Goal: Task Accomplishment & Management: Use online tool/utility

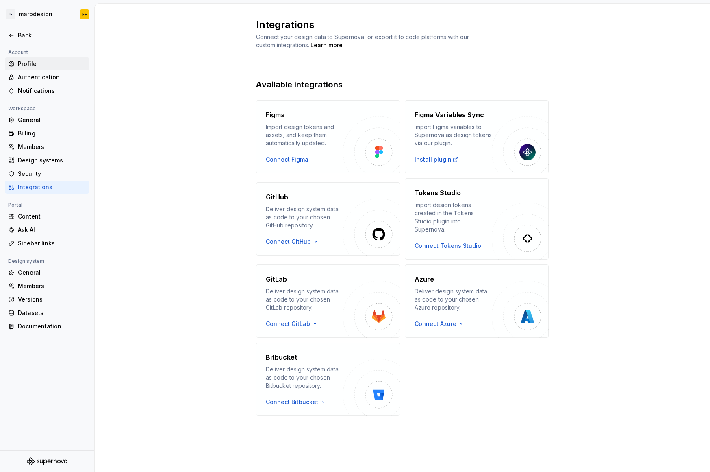
click at [41, 64] on div "Profile" at bounding box center [52, 64] width 68 height 8
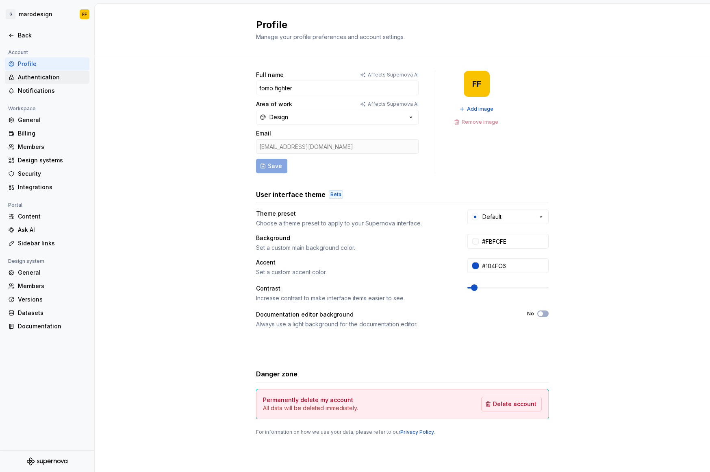
click at [39, 77] on div "Authentication" at bounding box center [52, 77] width 68 height 8
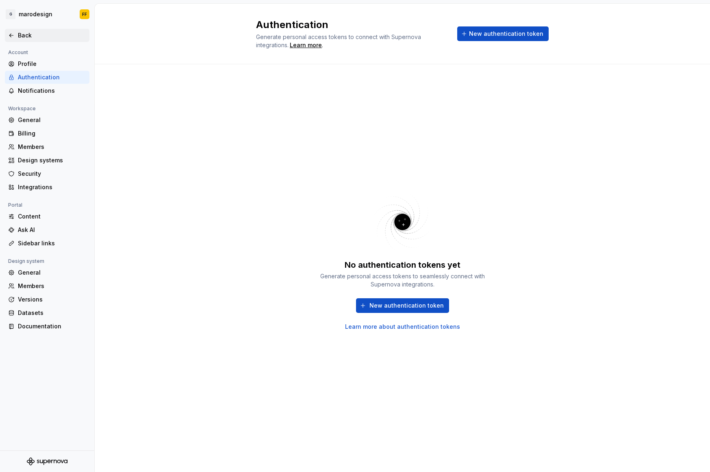
click at [37, 37] on div "Back" at bounding box center [52, 35] width 68 height 8
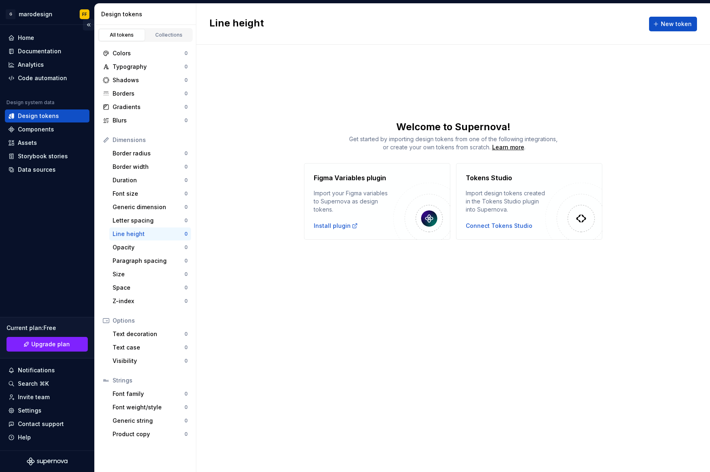
click at [90, 24] on button "Collapse sidebar" at bounding box center [88, 24] width 11 height 11
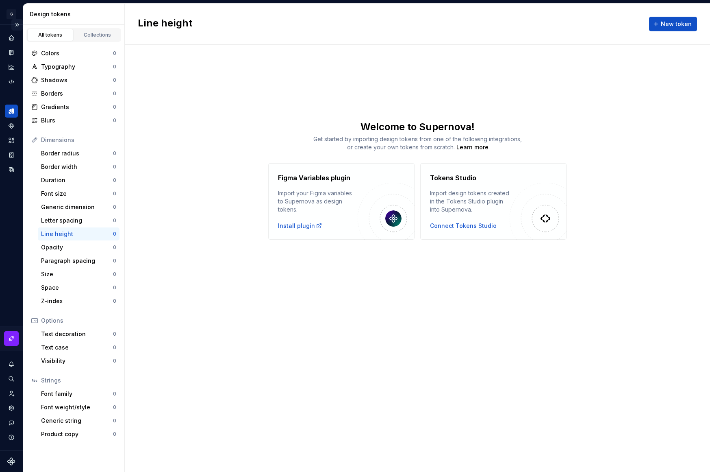
click at [17, 24] on button "Expand sidebar" at bounding box center [16, 24] width 11 height 11
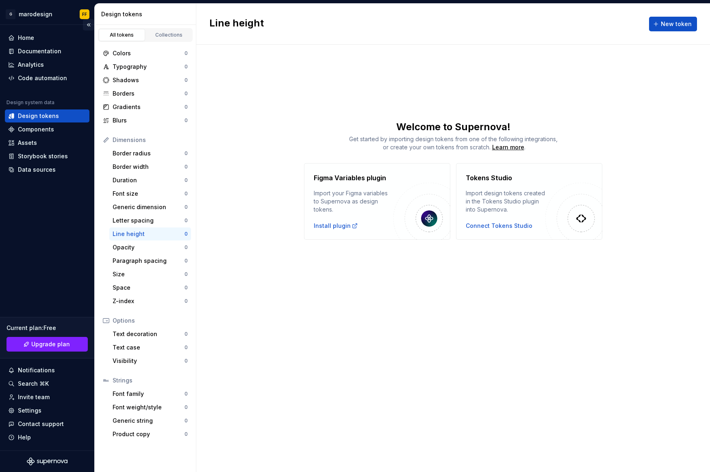
click at [90, 24] on button "Collapse sidebar" at bounding box center [88, 24] width 11 height 11
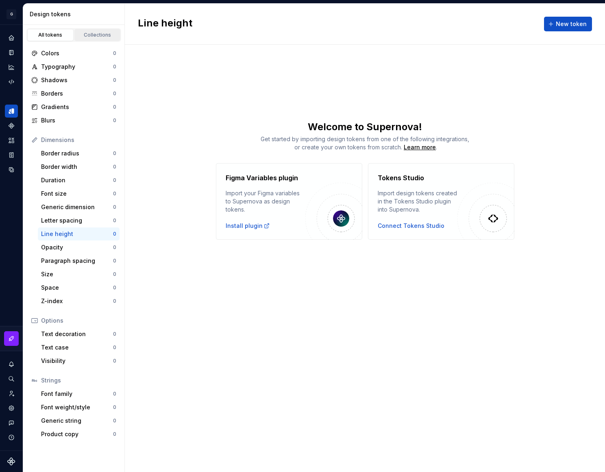
click at [98, 33] on div "Collections" at bounding box center [97, 35] width 41 height 7
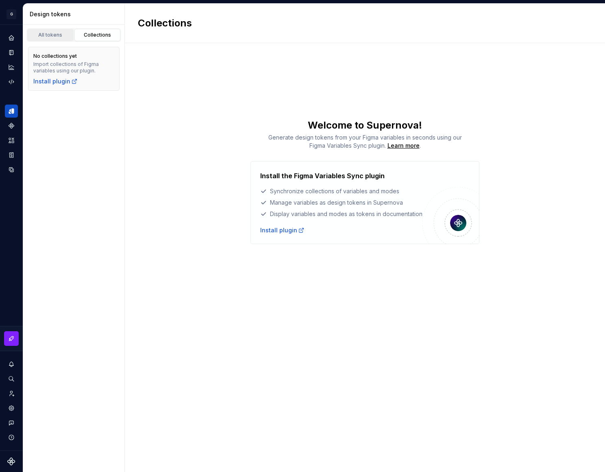
click at [61, 36] on div "All tokens" at bounding box center [50, 35] width 41 height 7
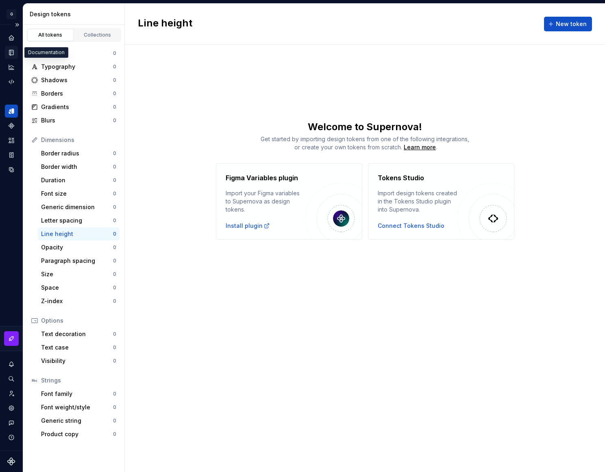
click at [13, 54] on icon "Documentation" at bounding box center [11, 52] width 4 height 5
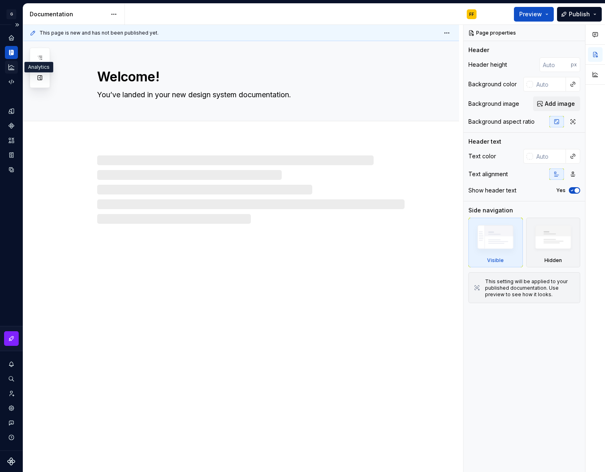
click at [12, 65] on icon "Analytics" at bounding box center [11, 66] width 7 height 7
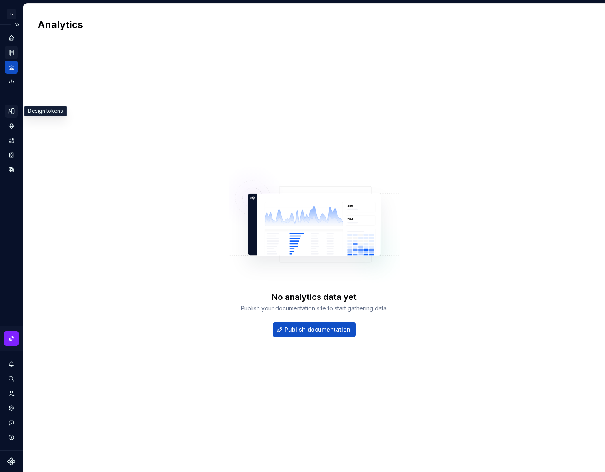
click at [13, 110] on icon "Design tokens" at bounding box center [13, 110] width 2 height 5
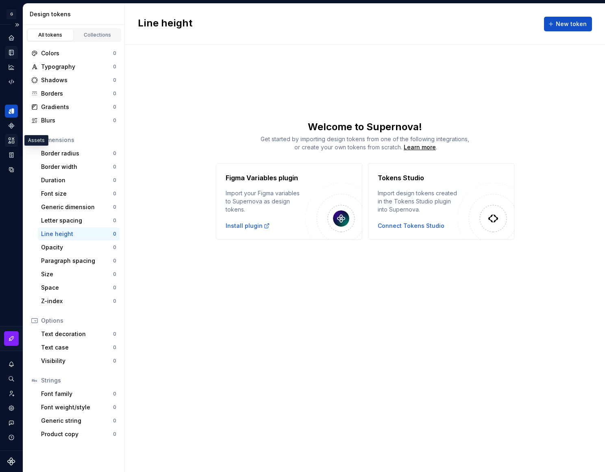
click at [11, 136] on div "Assets" at bounding box center [11, 140] width 13 height 13
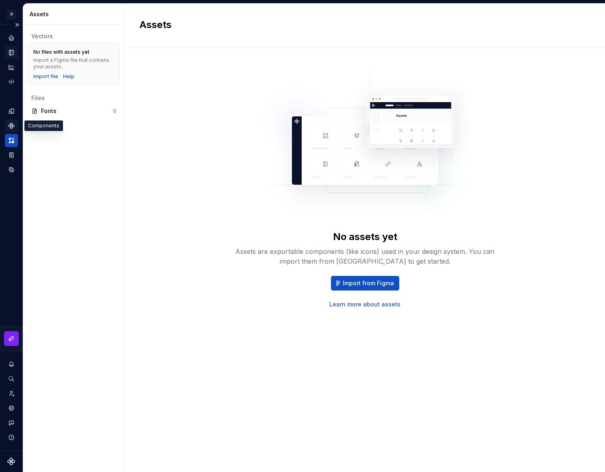
click at [13, 120] on div "Components" at bounding box center [11, 125] width 13 height 13
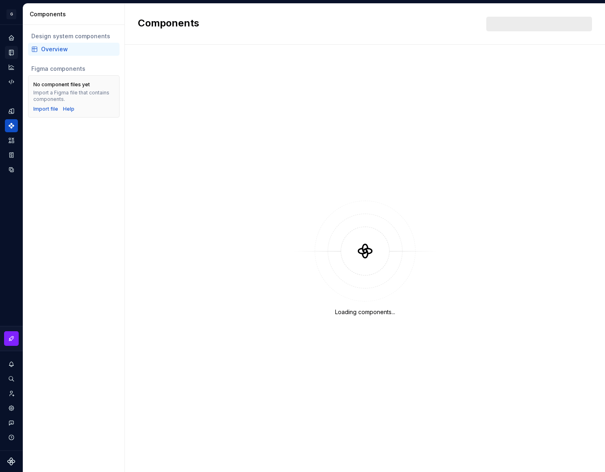
click at [55, 54] on div "Overview" at bounding box center [74, 49] width 92 height 13
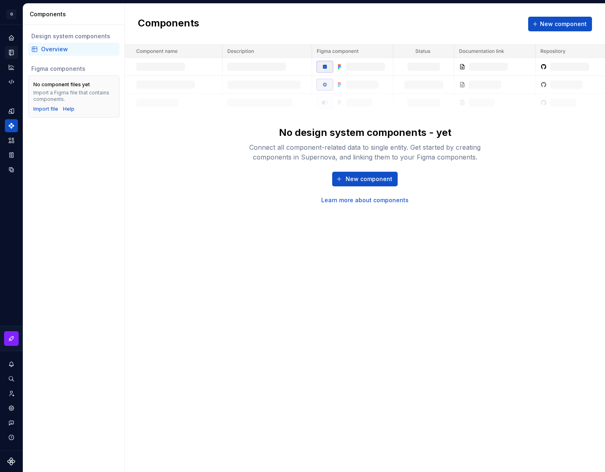
click at [13, 53] on icon "Documentation" at bounding box center [12, 52] width 3 height 4
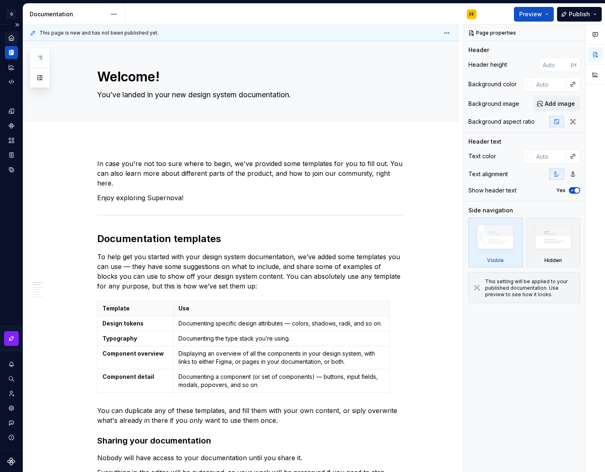
click at [12, 36] on icon "Home" at bounding box center [11, 37] width 5 height 5
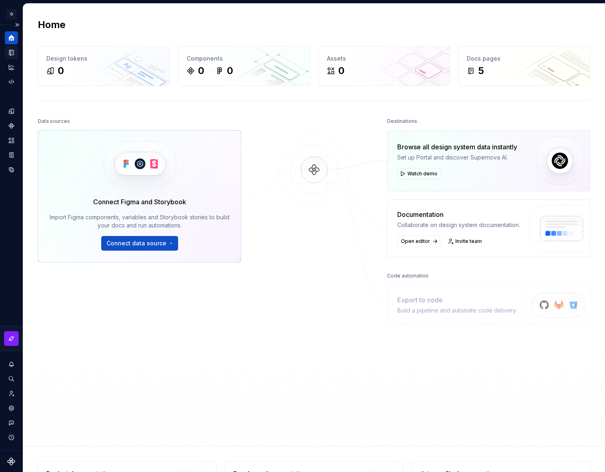
click at [320, 225] on div at bounding box center [314, 256] width 81 height 283
click at [154, 240] on span "Connect data source" at bounding box center [137, 243] width 60 height 8
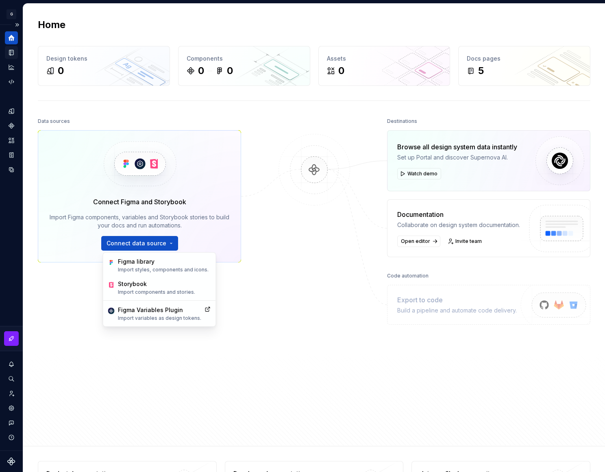
click at [264, 301] on div "Data sources Connect Figma and Storybook Import Figma components, variables and…" at bounding box center [314, 273] width 553 height 316
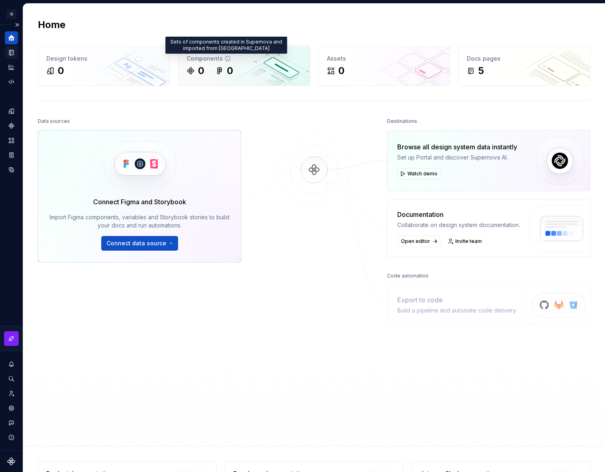
click at [225, 57] on icon at bounding box center [227, 58] width 7 height 7
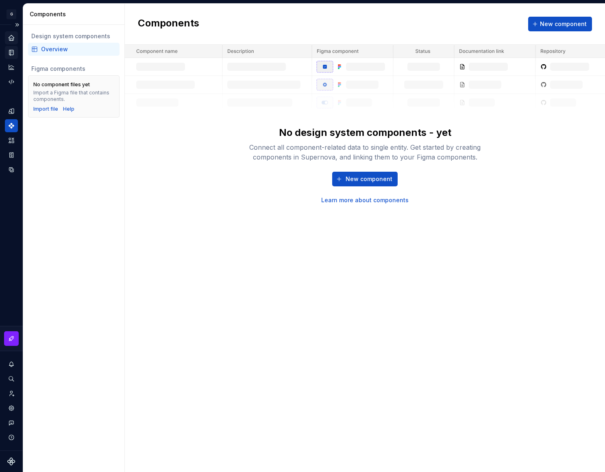
click at [68, 36] on div "Design system components" at bounding box center [73, 36] width 85 height 8
click at [16, 36] on div "Home" at bounding box center [11, 37] width 13 height 13
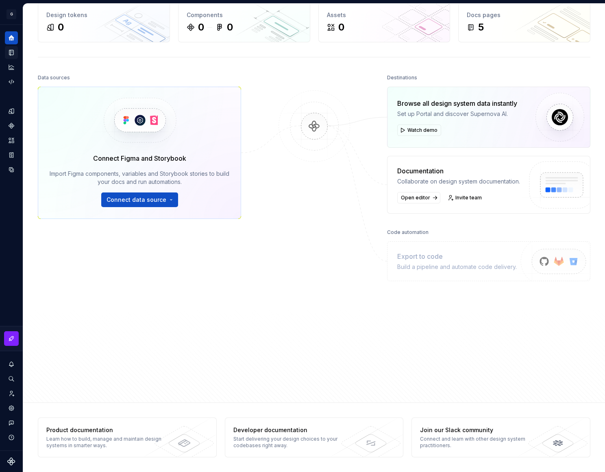
scroll to position [44, 0]
click at [13, 55] on icon "Documentation" at bounding box center [11, 52] width 7 height 7
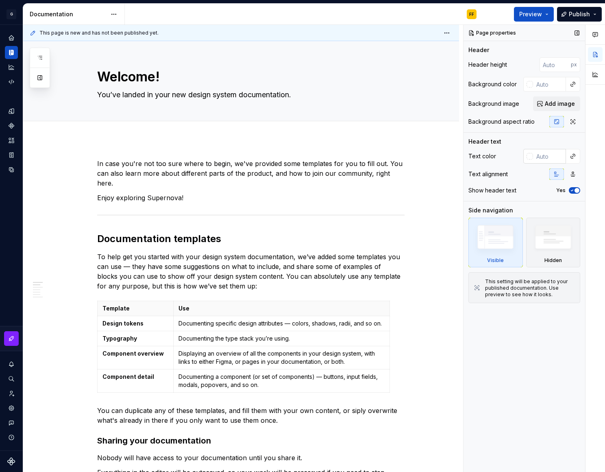
click at [542, 159] on input "text" at bounding box center [549, 156] width 33 height 15
click at [571, 174] on icon "button" at bounding box center [573, 174] width 7 height 7
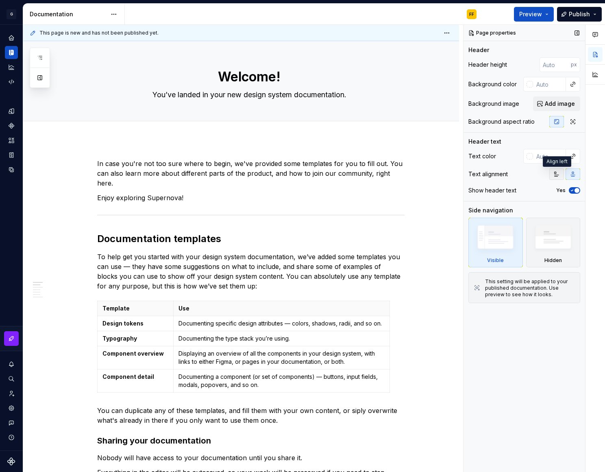
click at [555, 174] on icon "button" at bounding box center [556, 174] width 7 height 7
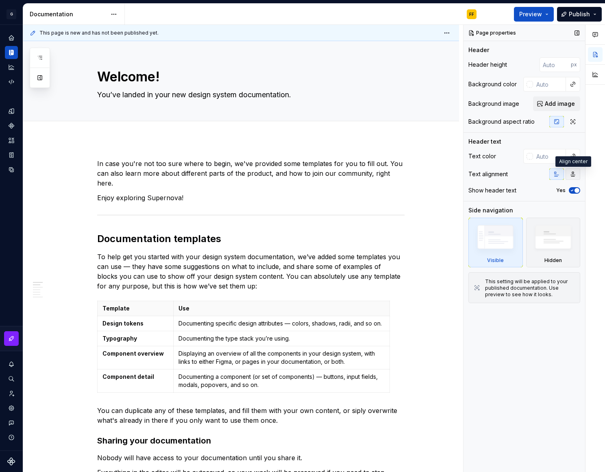
click at [578, 174] on button "button" at bounding box center [573, 173] width 15 height 11
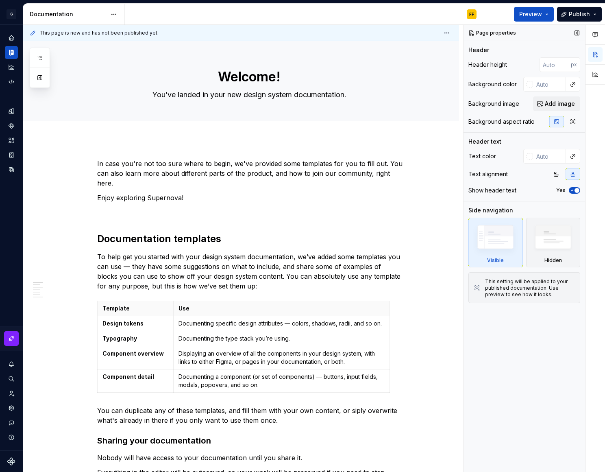
click at [566, 176] on button "button" at bounding box center [573, 173] width 15 height 11
click at [556, 174] on icon "button" at bounding box center [556, 174] width 7 height 7
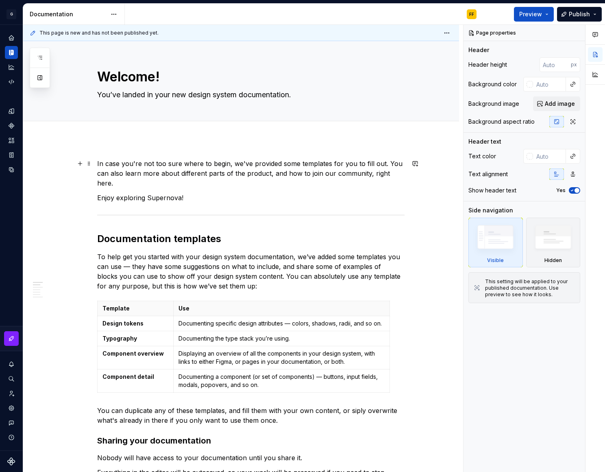
click at [330, 172] on p "In case you're not too sure where to begin, we've provided some templates for y…" at bounding box center [250, 173] width 307 height 29
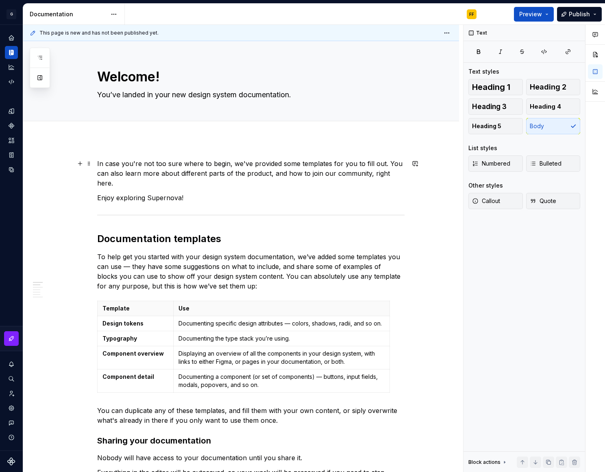
click at [330, 172] on p "In case you're not too sure where to begin, we've provided some templates for y…" at bounding box center [250, 173] width 307 height 29
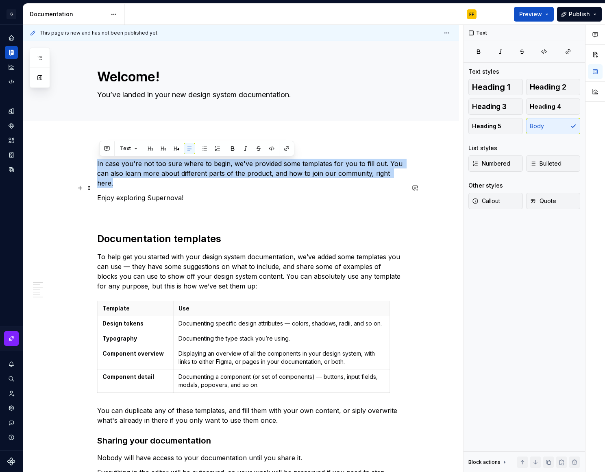
click at [327, 193] on p "Enjoy exploring Supernova!" at bounding box center [250, 198] width 307 height 10
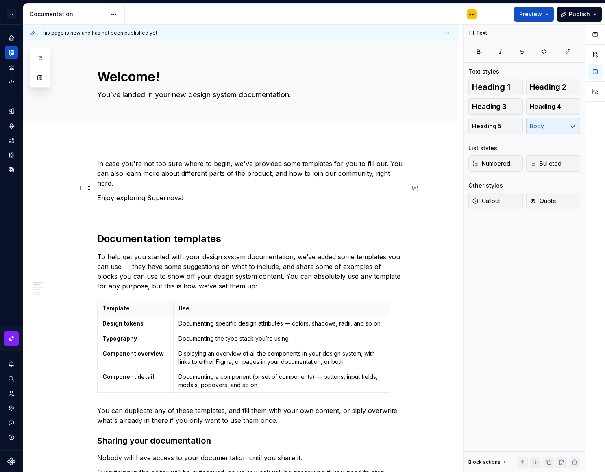
click at [327, 193] on p "Enjoy exploring Supernova!" at bounding box center [250, 198] width 307 height 10
click at [300, 177] on p "In case you're not too sure where to begin, we've provided some templates for y…" at bounding box center [250, 173] width 307 height 29
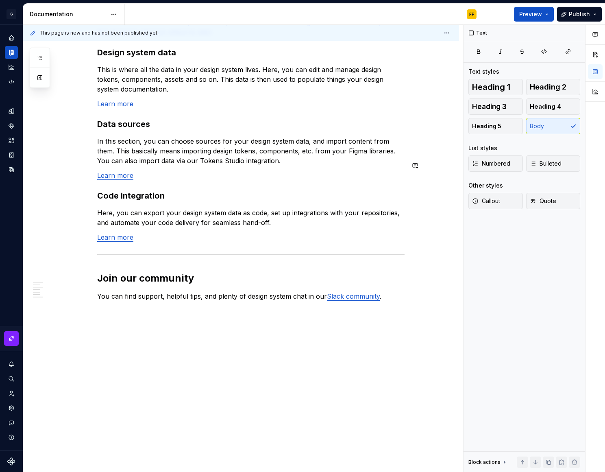
scroll to position [586, 0]
click at [13, 68] on icon "Analytics" at bounding box center [11, 66] width 7 height 7
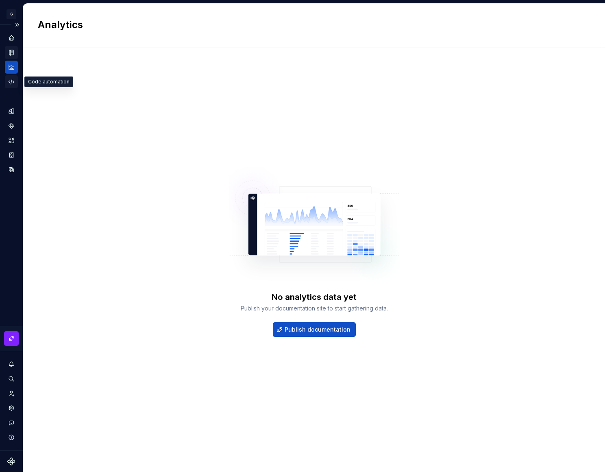
click at [13, 83] on icon "Code automation" at bounding box center [11, 81] width 7 height 7
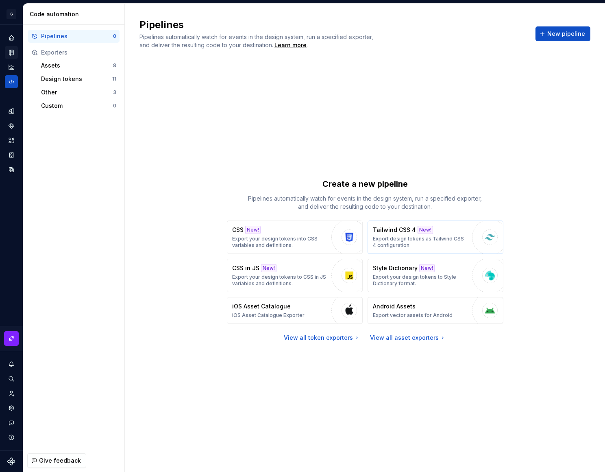
click at [403, 243] on p "Export design tokens as Tailwind CSS 4 configuration." at bounding box center [420, 241] width 95 height 13
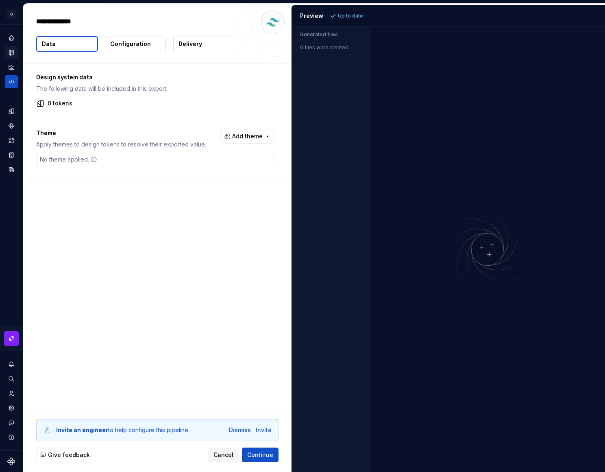
click at [317, 19] on div "Preview" at bounding box center [311, 16] width 23 height 8
click at [263, 141] on button "Add theme" at bounding box center [247, 136] width 54 height 15
click at [226, 167] on div "Dark" at bounding box center [234, 169] width 77 height 8
click at [214, 135] on html "G marodesign FF Design system data Tailwind CSS 4 Data Configuration Delivery D…" at bounding box center [302, 236] width 605 height 472
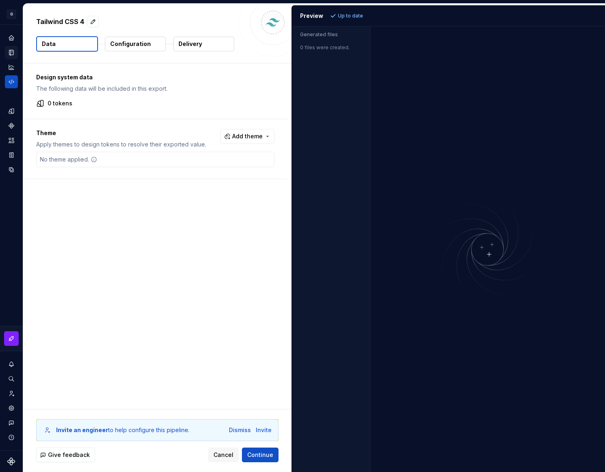
click at [194, 158] on div "No theme applied." at bounding box center [155, 159] width 238 height 15
click at [143, 46] on p "Configuration" at bounding box center [130, 44] width 41 height 8
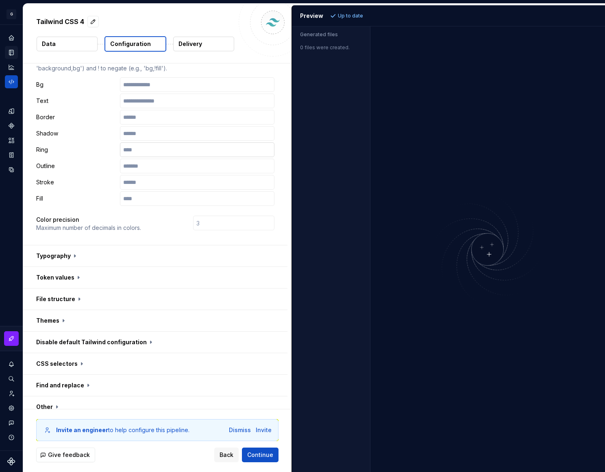
scroll to position [115, 0]
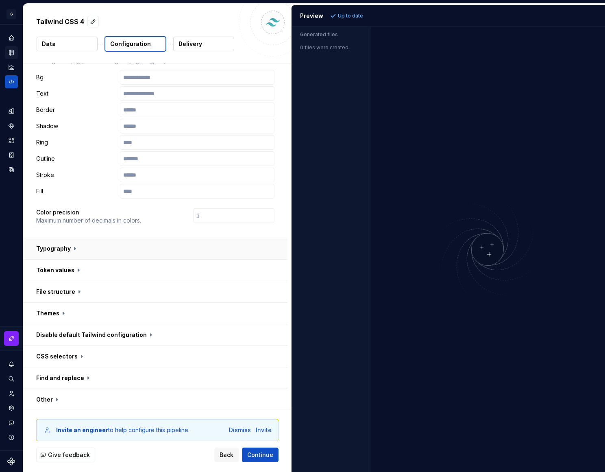
click at [77, 238] on button "button" at bounding box center [155, 248] width 264 height 21
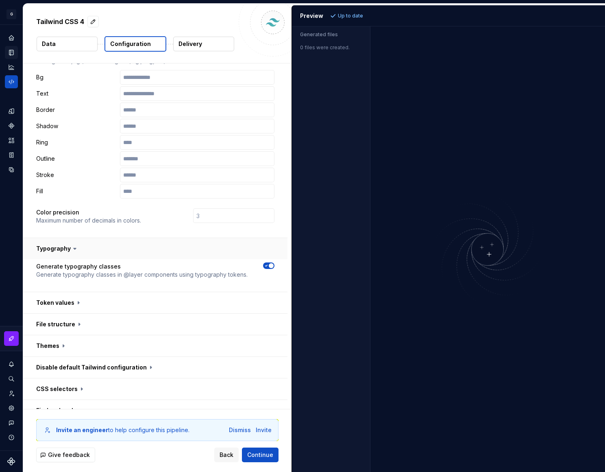
click at [77, 244] on icon at bounding box center [75, 248] width 8 height 8
click at [76, 244] on icon at bounding box center [75, 248] width 8 height 8
click at [74, 248] on icon at bounding box center [75, 248] width 2 height 1
click at [69, 238] on button "button" at bounding box center [155, 248] width 264 height 21
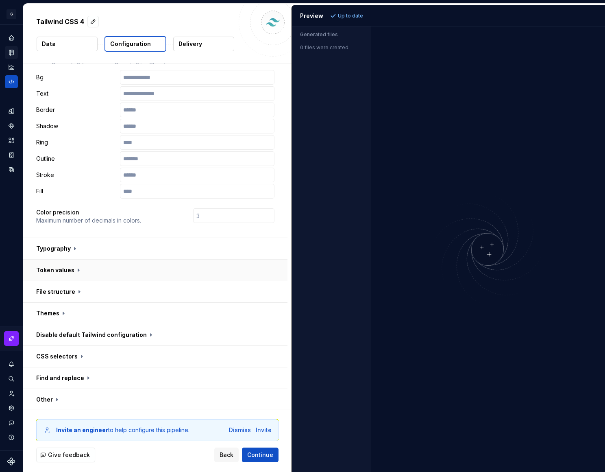
click at [60, 259] on button "button" at bounding box center [155, 269] width 264 height 21
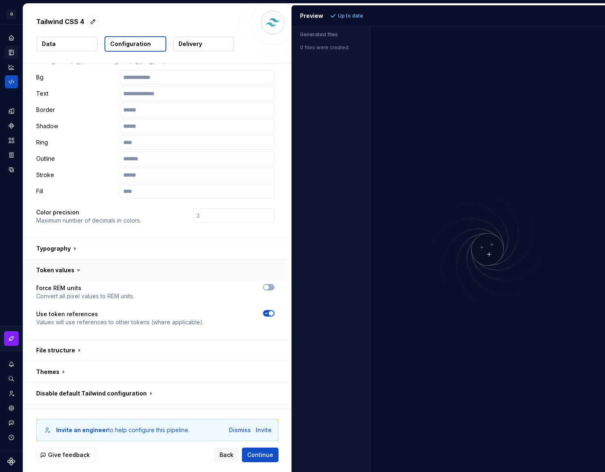
click at [60, 259] on button "button" at bounding box center [155, 269] width 264 height 21
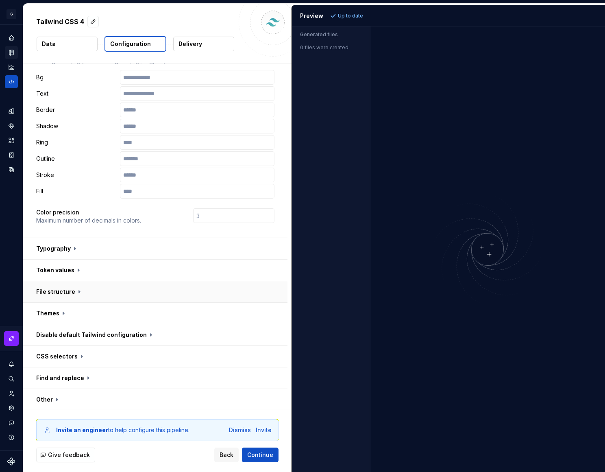
click at [51, 281] on button "button" at bounding box center [155, 291] width 264 height 21
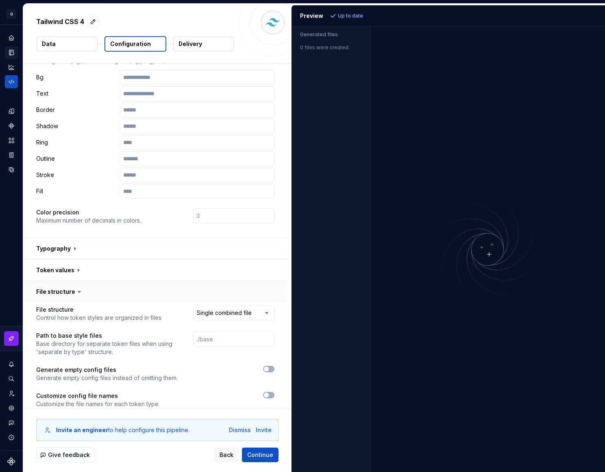
click at [51, 281] on button "button" at bounding box center [155, 291] width 264 height 21
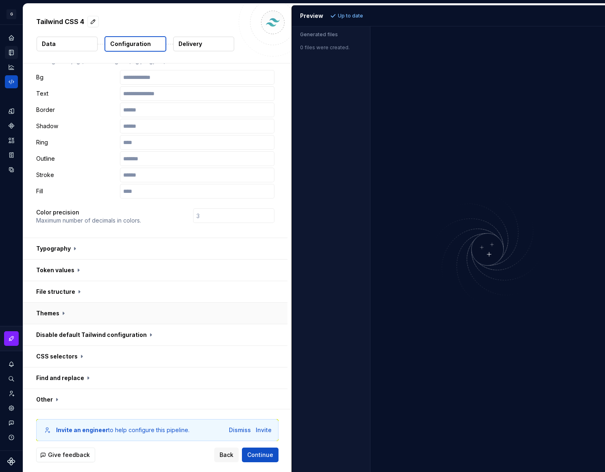
click at [50, 303] on button "button" at bounding box center [155, 313] width 264 height 21
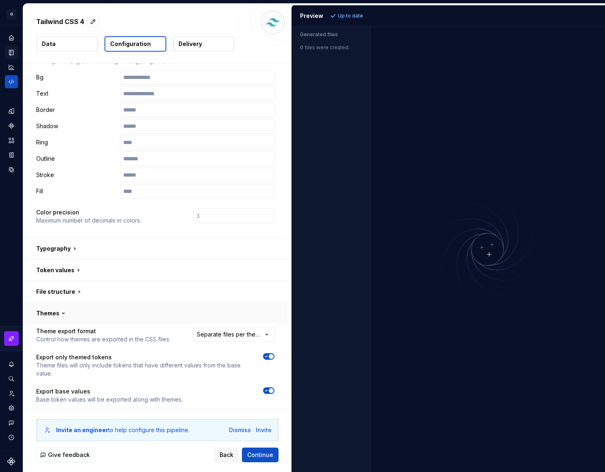
click at [50, 303] on button "button" at bounding box center [155, 313] width 264 height 21
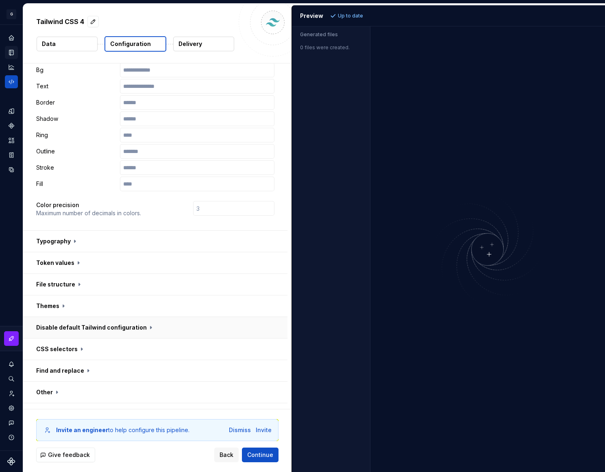
scroll to position [122, 0]
click at [49, 360] on button "button" at bounding box center [155, 370] width 264 height 21
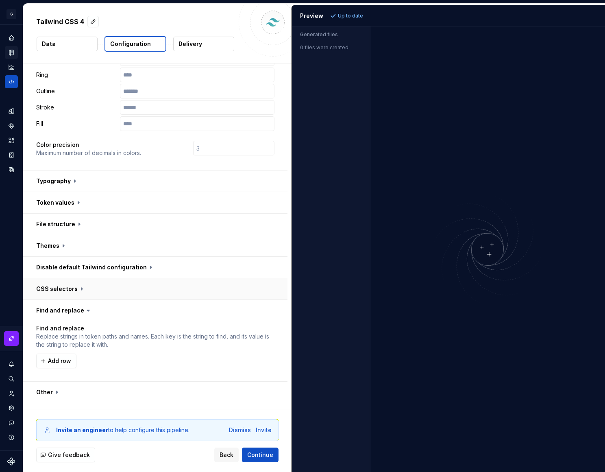
scroll to position [183, 0]
click at [76, 300] on button "button" at bounding box center [155, 310] width 264 height 21
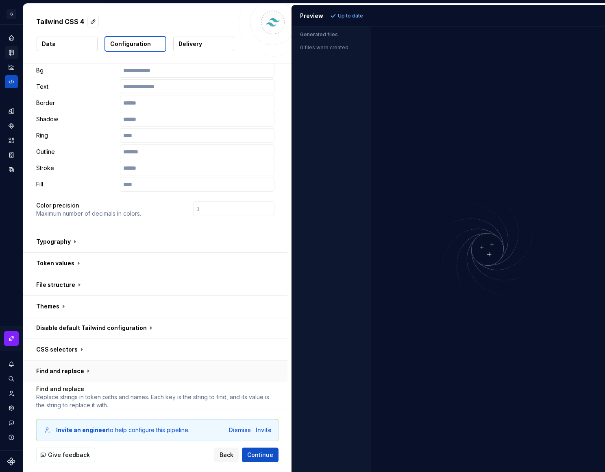
scroll to position [122, 0]
click at [73, 317] on button "button" at bounding box center [155, 327] width 264 height 21
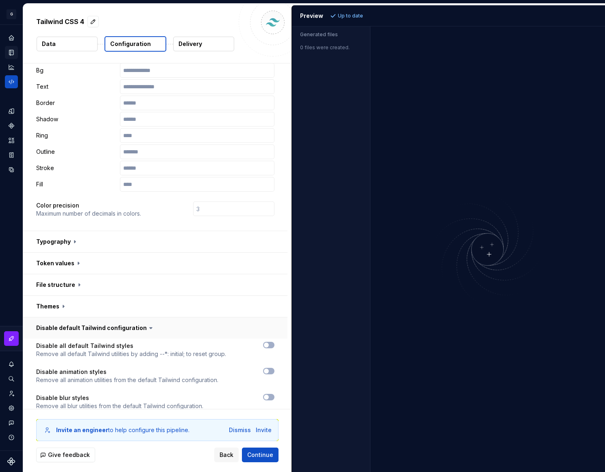
click at [72, 317] on button "button" at bounding box center [155, 327] width 264 height 21
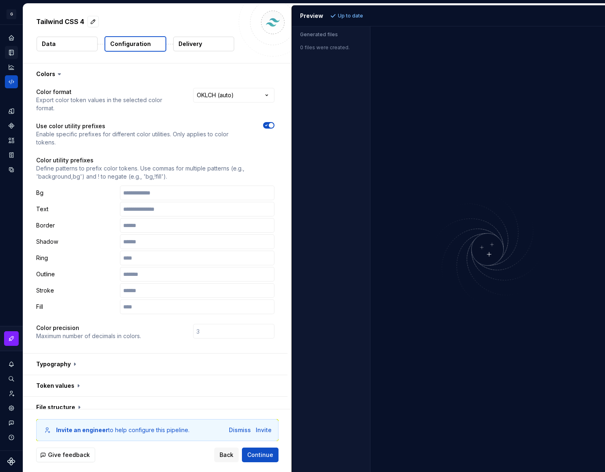
scroll to position [0, 0]
click at [218, 449] on button "Back" at bounding box center [226, 454] width 24 height 15
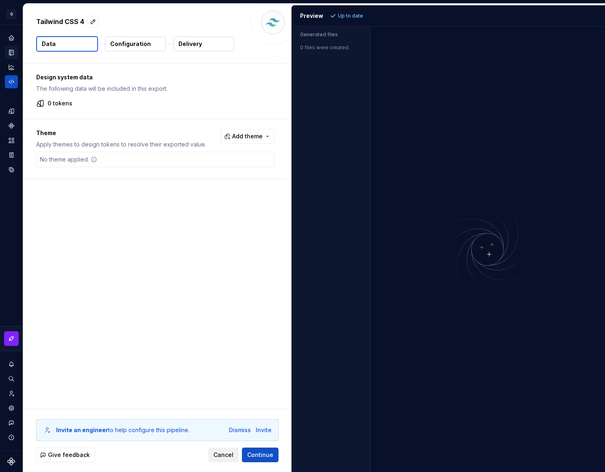
click at [220, 452] on span "Cancel" at bounding box center [224, 455] width 20 height 8
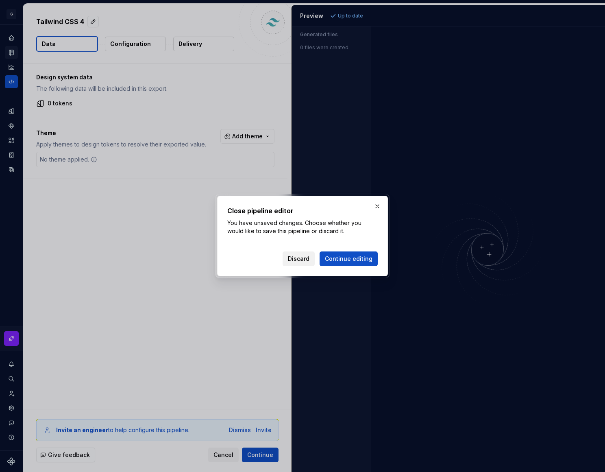
click at [304, 255] on span "Discard" at bounding box center [299, 259] width 22 height 8
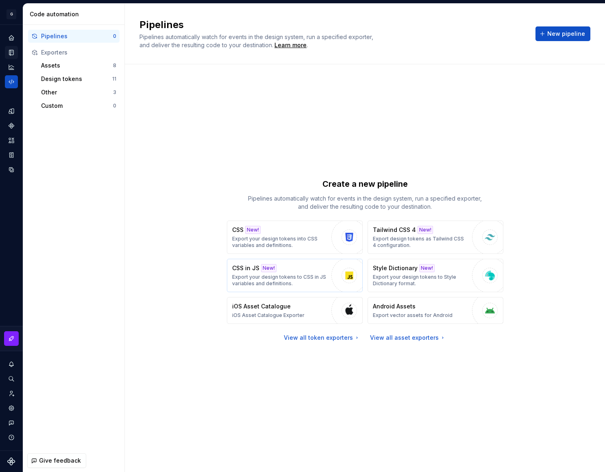
click at [304, 268] on div "CSS in JS New! Export your design tokens to CSS in JS variables and definitions." at bounding box center [279, 275] width 95 height 23
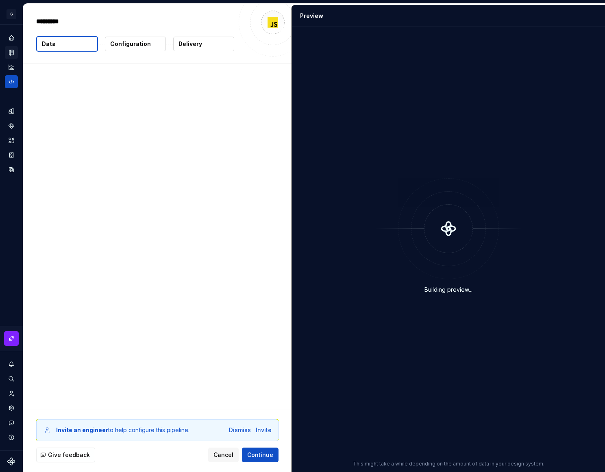
type textarea "*"
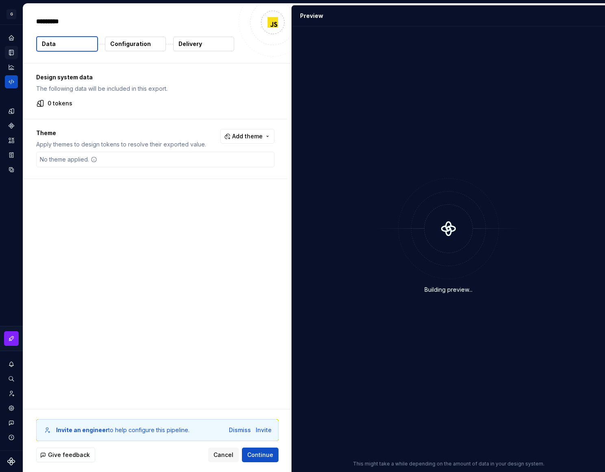
drag, startPoint x: 158, startPoint y: 284, endPoint x: 154, endPoint y: 285, distance: 4.2
click at [154, 285] on div "Design system data The following data will be included in this export. 0 tokens…" at bounding box center [157, 235] width 268 height 345
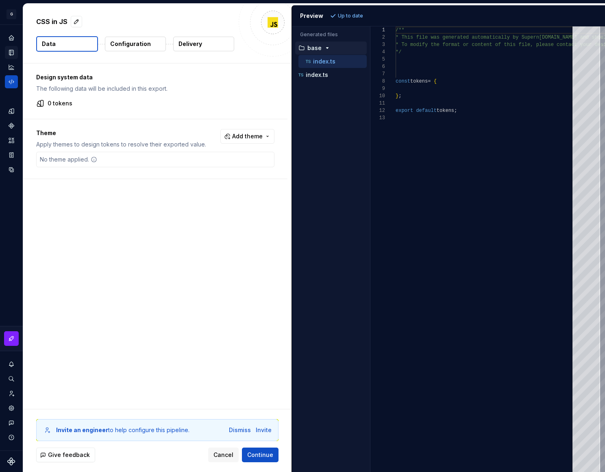
click at [146, 41] on p "Configuration" at bounding box center [130, 44] width 41 height 8
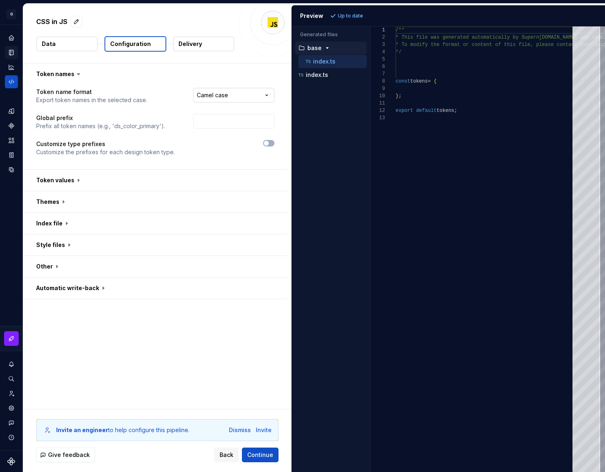
click at [184, 90] on html "**********" at bounding box center [302, 236] width 605 height 472
click at [189, 97] on html "**********" at bounding box center [302, 236] width 605 height 472
click at [215, 90] on html "**********" at bounding box center [302, 236] width 605 height 472
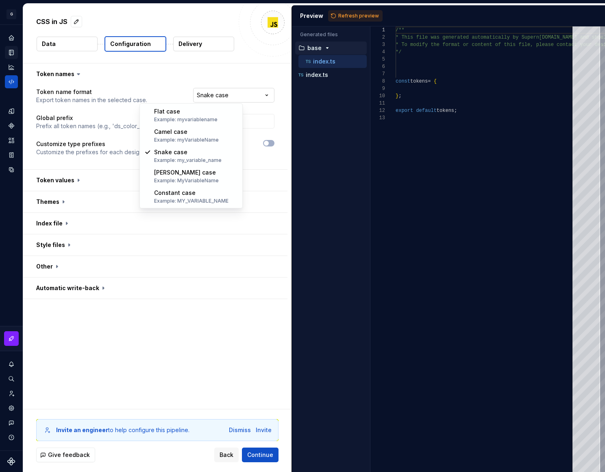
click at [214, 94] on html "**********" at bounding box center [302, 236] width 605 height 472
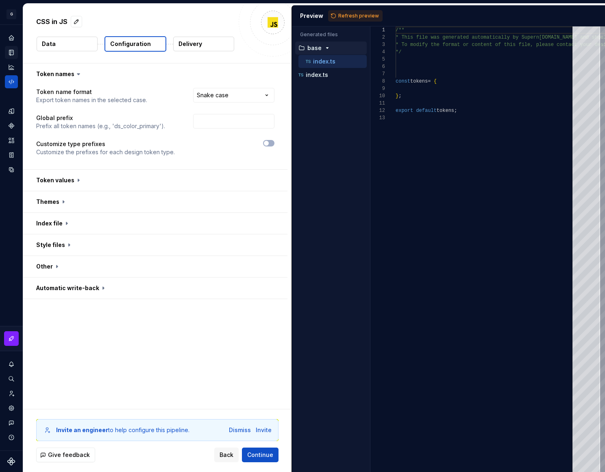
click at [223, 74] on html "**********" at bounding box center [302, 236] width 605 height 472
click at [211, 118] on input "text" at bounding box center [233, 121] width 81 height 15
click at [212, 89] on html "**********" at bounding box center [302, 236] width 605 height 472
click at [207, 95] on html "**********" at bounding box center [302, 236] width 605 height 472
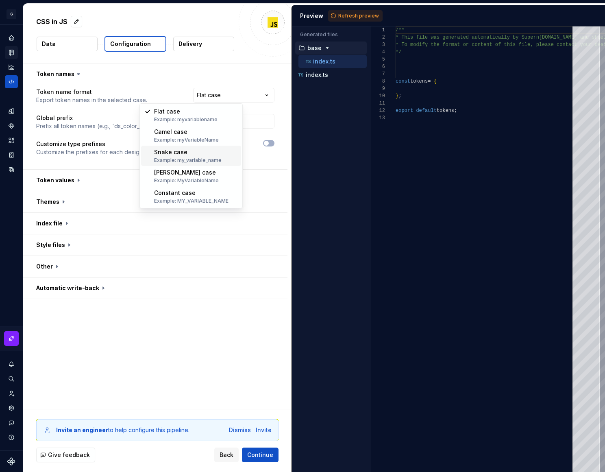
select select "*********"
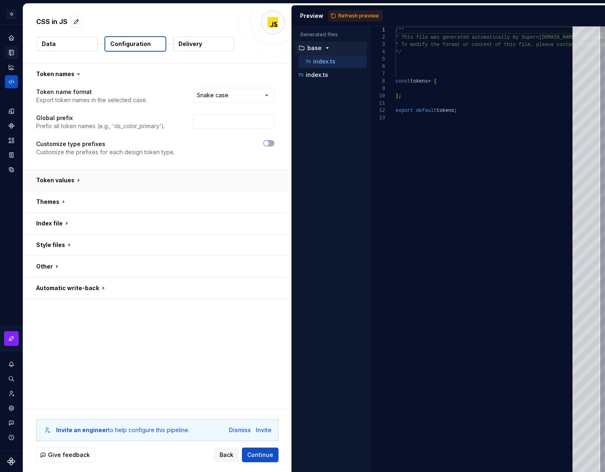
click at [74, 176] on button "button" at bounding box center [155, 180] width 264 height 21
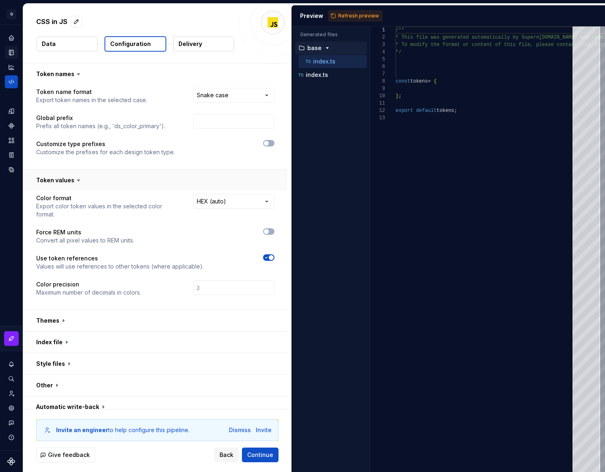
click at [74, 176] on icon at bounding box center [78, 180] width 8 height 8
click at [74, 181] on icon at bounding box center [78, 180] width 8 height 8
click at [77, 180] on icon at bounding box center [78, 180] width 2 height 1
click at [70, 180] on button "button" at bounding box center [155, 180] width 264 height 21
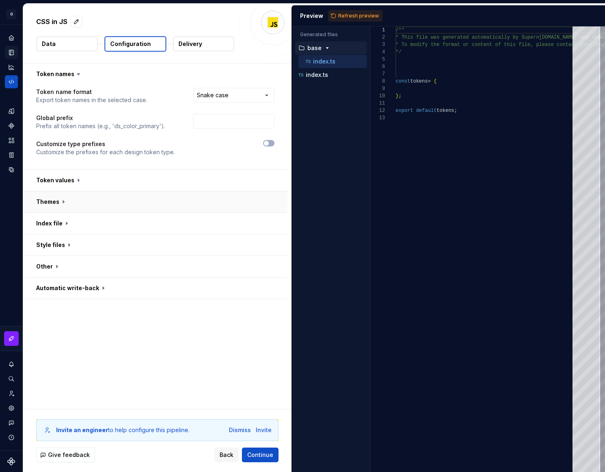
click at [58, 198] on button "button" at bounding box center [155, 201] width 264 height 21
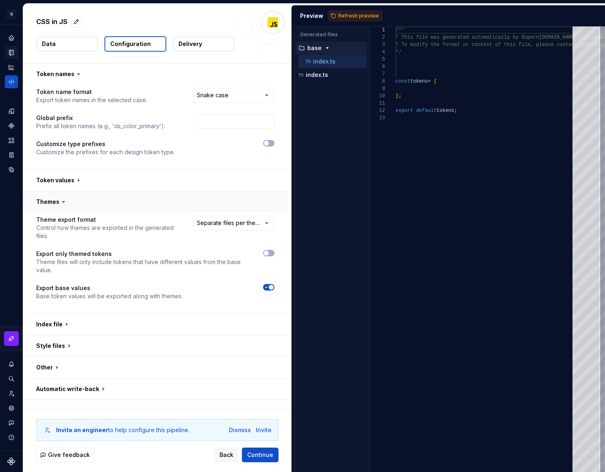
click at [58, 198] on button "button" at bounding box center [155, 201] width 264 height 21
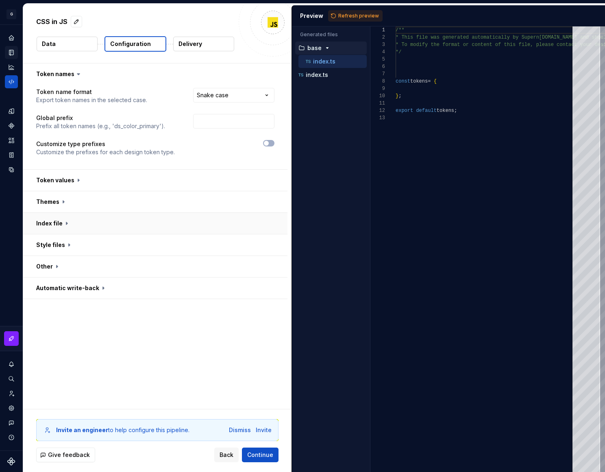
click at [50, 221] on button "button" at bounding box center [155, 223] width 264 height 21
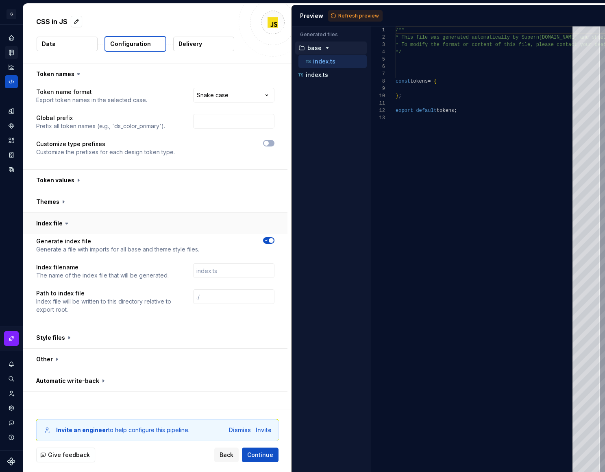
click at [50, 221] on button "button" at bounding box center [155, 223] width 264 height 21
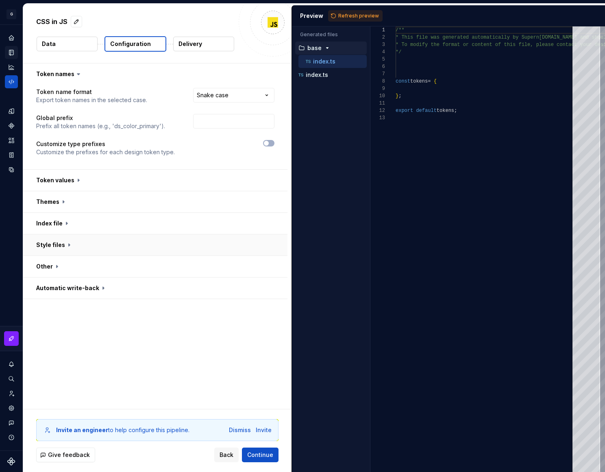
click at [48, 240] on button "button" at bounding box center [155, 244] width 264 height 21
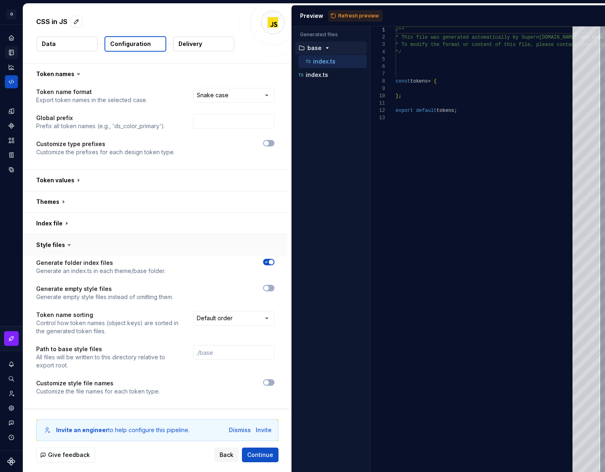
click at [48, 240] on button "button" at bounding box center [155, 244] width 264 height 21
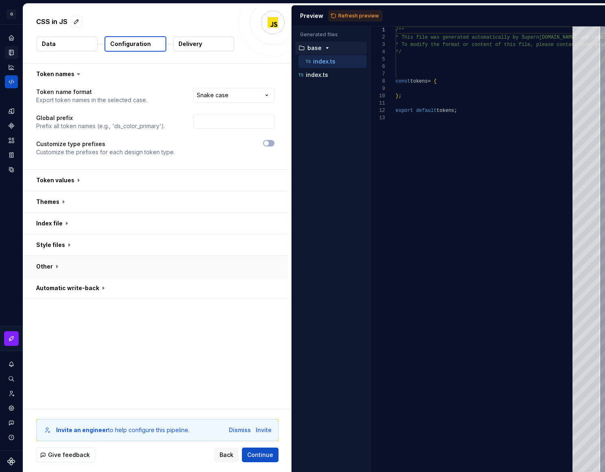
click at [44, 266] on button "button" at bounding box center [155, 266] width 264 height 21
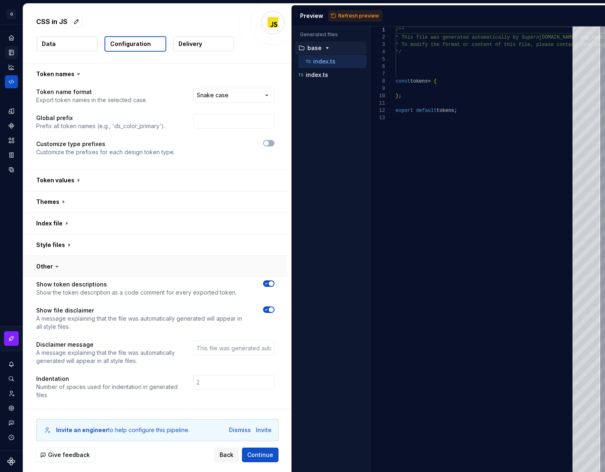
click at [44, 266] on button "button" at bounding box center [155, 266] width 264 height 21
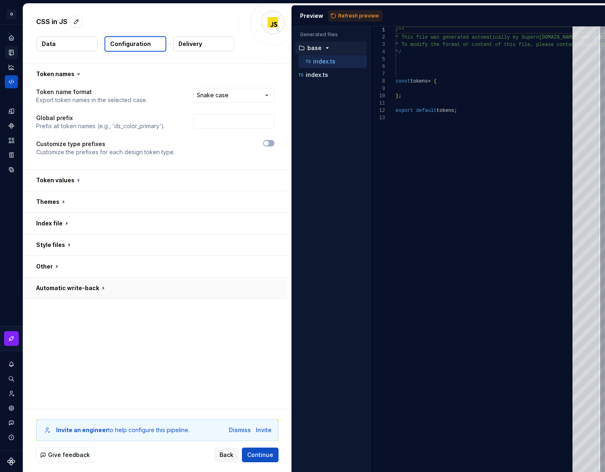
click at [46, 285] on button "button" at bounding box center [155, 287] width 264 height 21
click at [89, 44] on button "Data" at bounding box center [67, 44] width 61 height 15
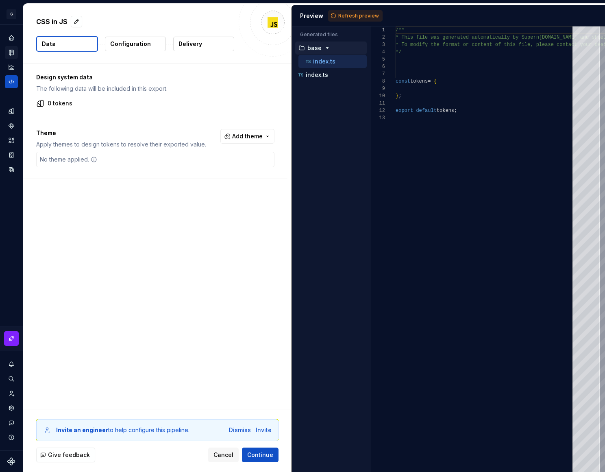
click at [193, 42] on p "Delivery" at bounding box center [191, 44] width 24 height 8
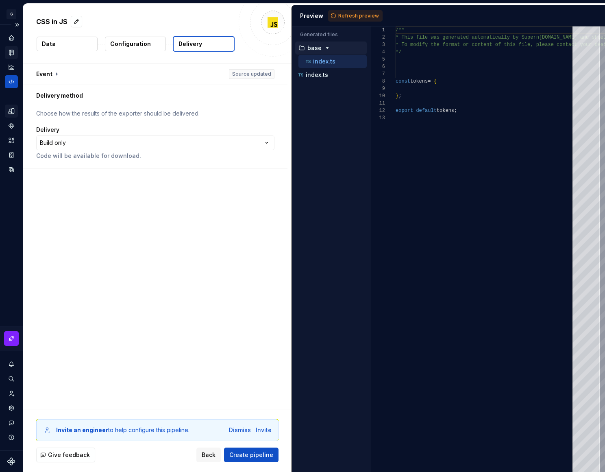
click at [11, 109] on icon "Design tokens" at bounding box center [11, 110] width 7 height 7
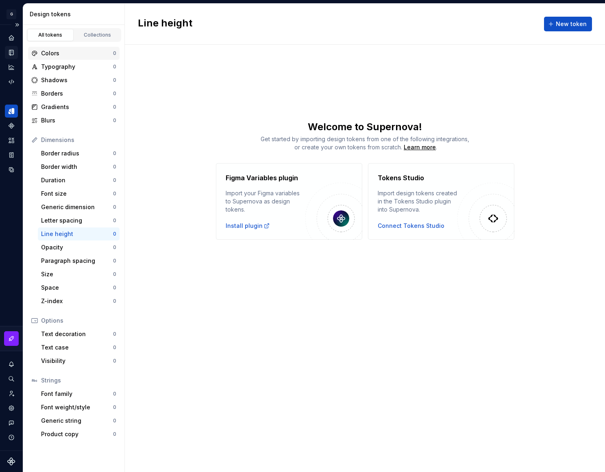
click at [68, 52] on div "Colors" at bounding box center [77, 53] width 72 height 8
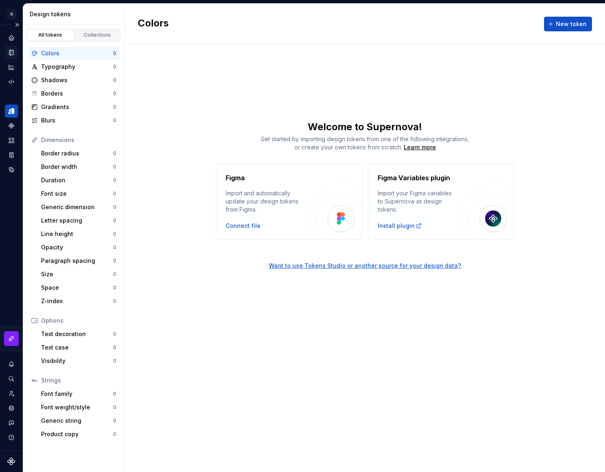
click at [68, 52] on div "Colors" at bounding box center [77, 53] width 72 height 8
click at [63, 68] on div "Typography" at bounding box center [77, 67] width 72 height 8
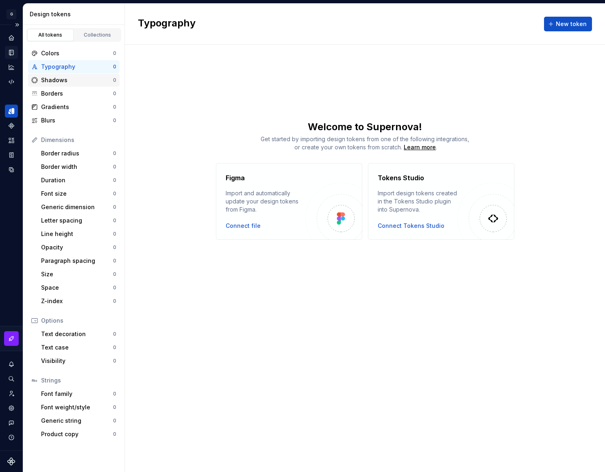
click at [57, 80] on div "Shadows" at bounding box center [77, 80] width 72 height 8
click at [57, 97] on div "Borders" at bounding box center [77, 93] width 72 height 8
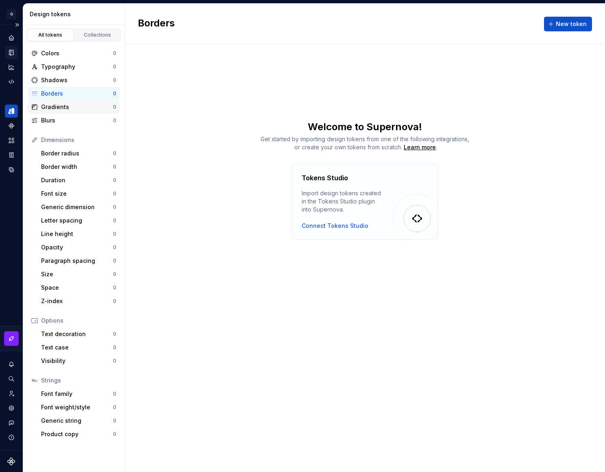
click at [55, 107] on div "Gradients" at bounding box center [77, 107] width 72 height 8
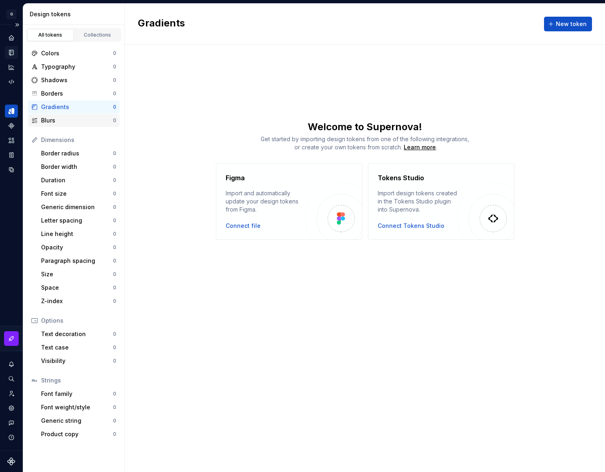
click at [55, 118] on div "Blurs" at bounding box center [77, 120] width 72 height 8
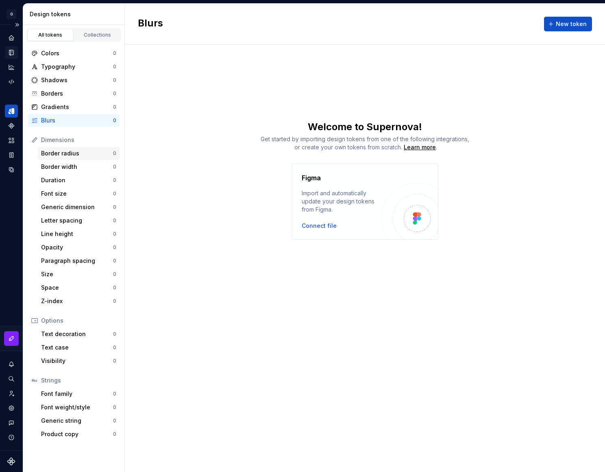
click at [54, 152] on div "Border radius" at bounding box center [77, 153] width 72 height 8
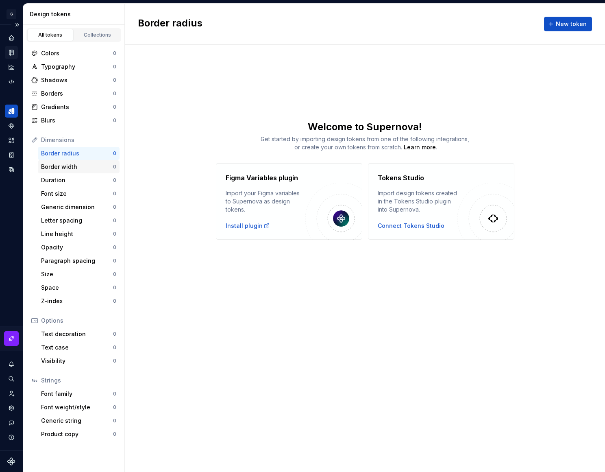
click at [55, 163] on div "Border width" at bounding box center [77, 167] width 72 height 8
click at [54, 177] on div "Duration" at bounding box center [77, 180] width 72 height 8
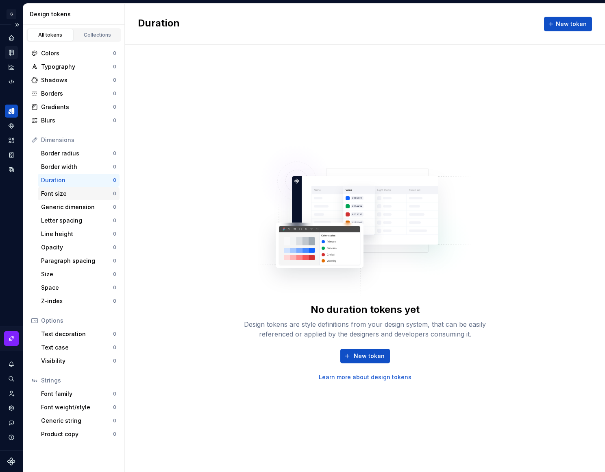
click at [53, 190] on div "Font size" at bounding box center [77, 194] width 72 height 8
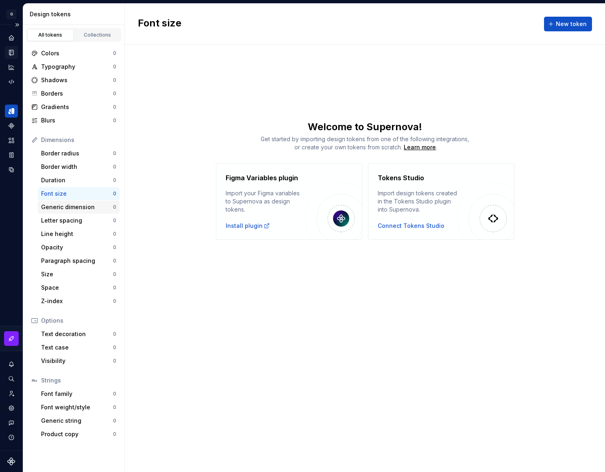
click at [46, 202] on div "Generic dimension 0" at bounding box center [79, 206] width 82 height 13
click at [52, 221] on div "Letter spacing" at bounding box center [77, 220] width 72 height 8
click at [52, 232] on div "Line height" at bounding box center [77, 234] width 72 height 8
click at [50, 244] on div "Opacity" at bounding box center [77, 247] width 72 height 8
